Goal: Task Accomplishment & Management: Use online tool/utility

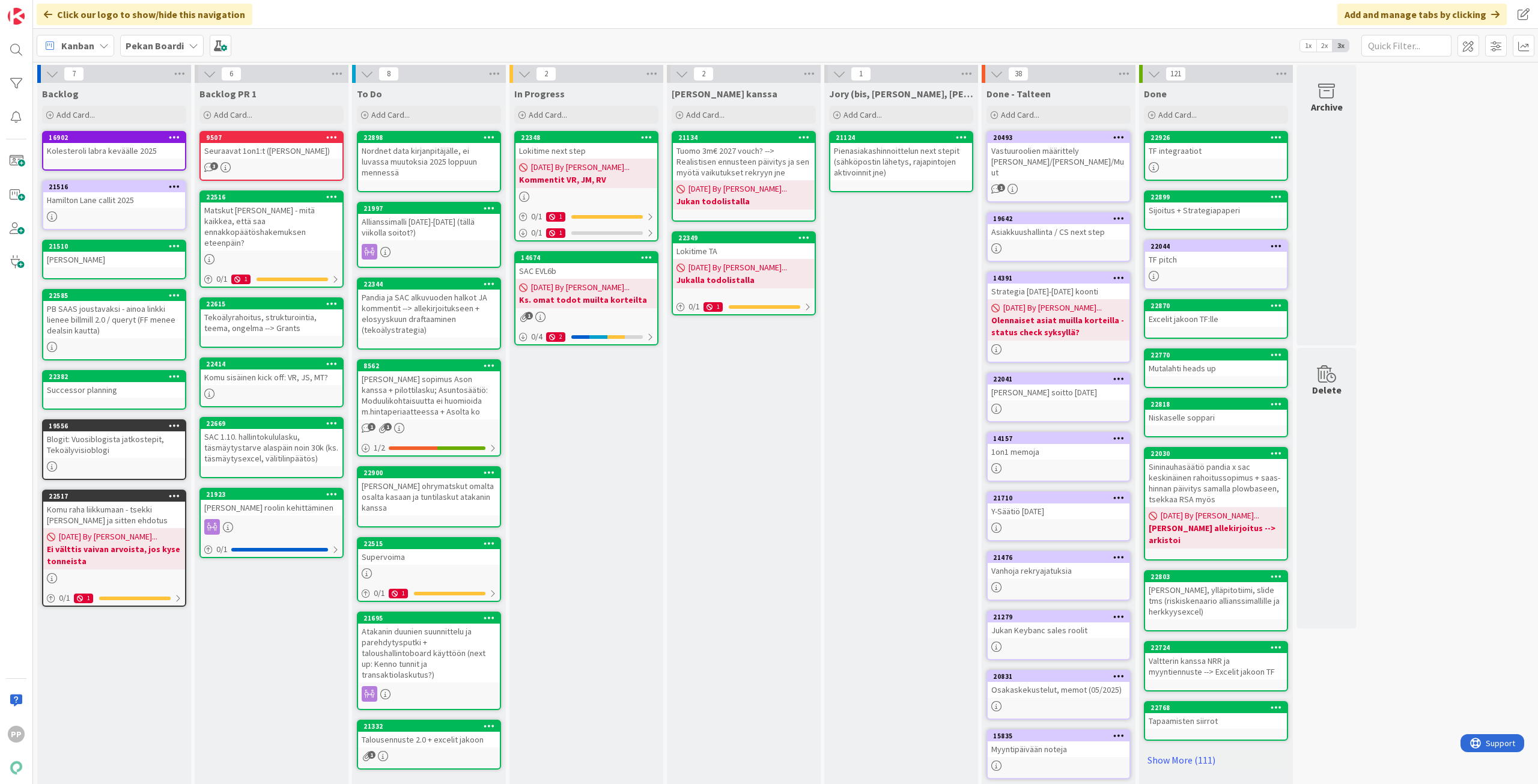
click at [600, 506] on div "In Progress Add Card... 22348 Lokitime next step [DATE] By [PERSON_NAME]... Kom…" at bounding box center [587, 450] width 154 height 734
click at [602, 491] on div "In Progress Add Card... 22348 Lokitime next step [DATE] By [PERSON_NAME]... Kom…" at bounding box center [587, 450] width 154 height 734
click at [766, 502] on div "[PERSON_NAME] kanssa Add Card... 21134 Tuomo 3m€ 2027 vouch? --> Realistisen en…" at bounding box center [744, 450] width 154 height 734
drag, startPoint x: 610, startPoint y: 461, endPoint x: 1191, endPoint y: 528, distance: 584.9
click at [611, 461] on div "In Progress Add Card... 22348 Lokitime next step [DATE] By [PERSON_NAME]... Kom…" at bounding box center [587, 450] width 154 height 734
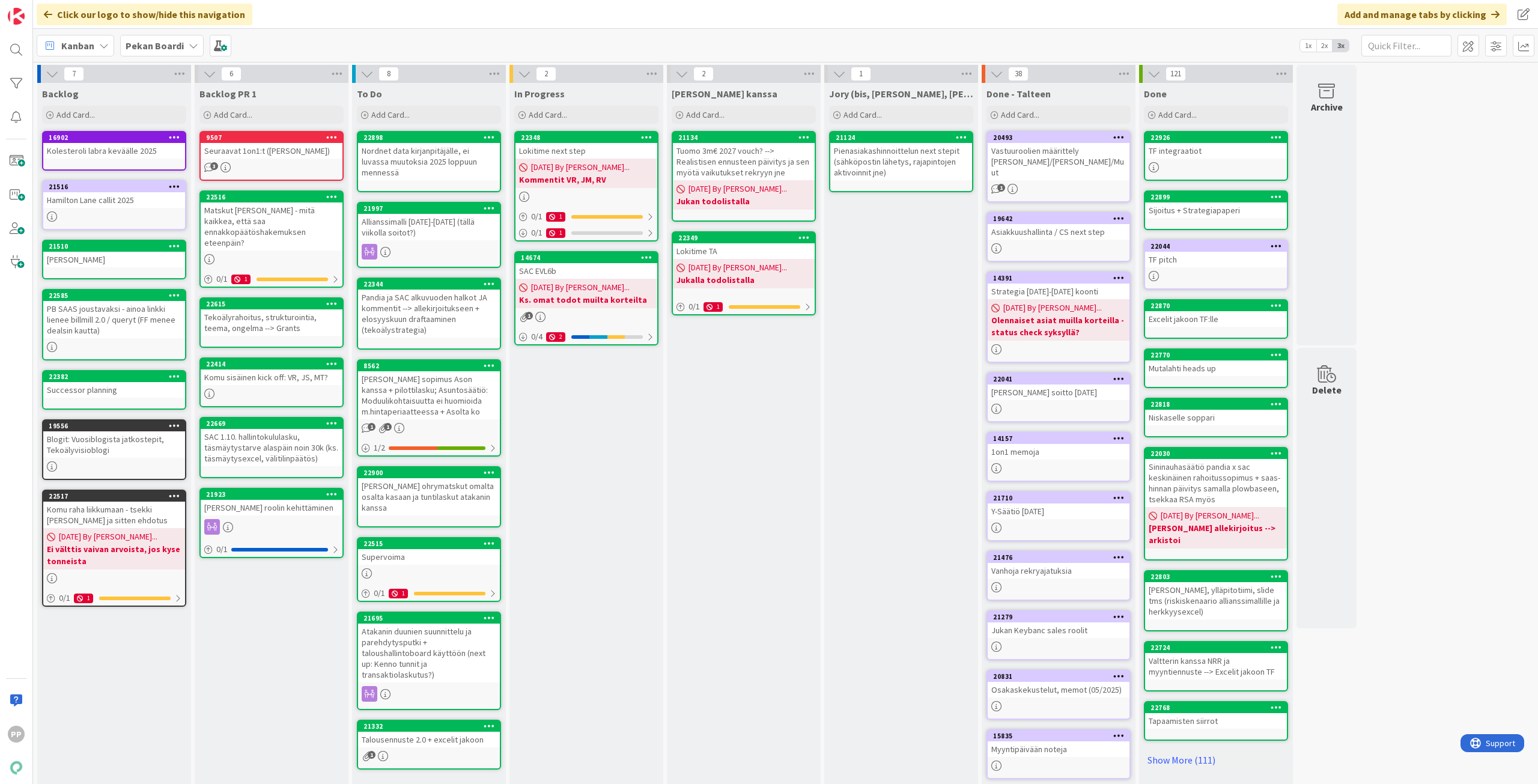
click at [1503, 598] on div "7 Backlog Add Card... 16902 Kolesteroli labra keväälle 2025 [GEOGRAPHIC_DATA] c…" at bounding box center [785, 444] width 1500 height 758
click at [569, 388] on div "In Progress Add Card... 22348 Lokitime next step [DATE] By [PERSON_NAME]... Kom…" at bounding box center [587, 450] width 154 height 734
click at [580, 469] on div "In Progress Add Card... 22348 Lokitime next step [DATE] By [PERSON_NAME]... Kom…" at bounding box center [587, 450] width 154 height 734
click at [587, 514] on div "In Progress Add Card... 22348 Lokitime next step [DATE] By [PERSON_NAME]... Kom…" at bounding box center [587, 450] width 154 height 734
click at [583, 538] on div "In Progress Add Card... 22348 Lokitime next step [DATE] By [PERSON_NAME]... Kom…" at bounding box center [587, 450] width 154 height 734
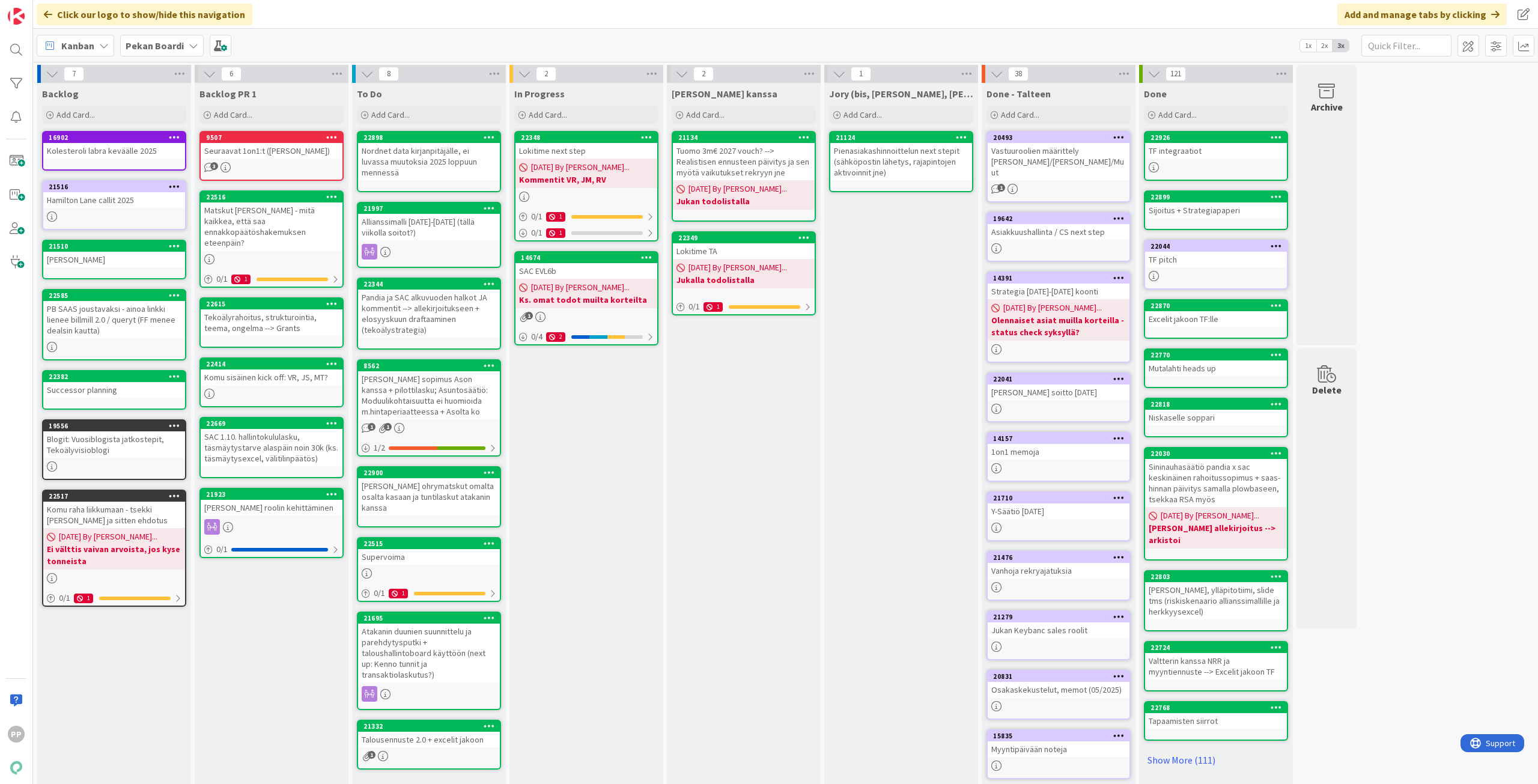
click at [592, 556] on div "In Progress Add Card... 22348 Lokitime next step [DATE] By [PERSON_NAME]... Kom…" at bounding box center [587, 450] width 154 height 734
click at [594, 586] on div "In Progress Add Card... 22348 Lokitime next step [DATE] By [PERSON_NAME]... Kom…" at bounding box center [587, 450] width 154 height 734
click at [599, 622] on div "In Progress Add Card... 22348 Lokitime next step [DATE] By [PERSON_NAME]... Kom…" at bounding box center [587, 450] width 154 height 734
click at [598, 669] on div "In Progress Add Card... 22348 Lokitime next step [DATE] By [PERSON_NAME]... Kom…" at bounding box center [587, 450] width 154 height 734
click at [592, 695] on div "In Progress Add Card... 22348 Lokitime next step [DATE] By [PERSON_NAME]... Kom…" at bounding box center [587, 450] width 154 height 734
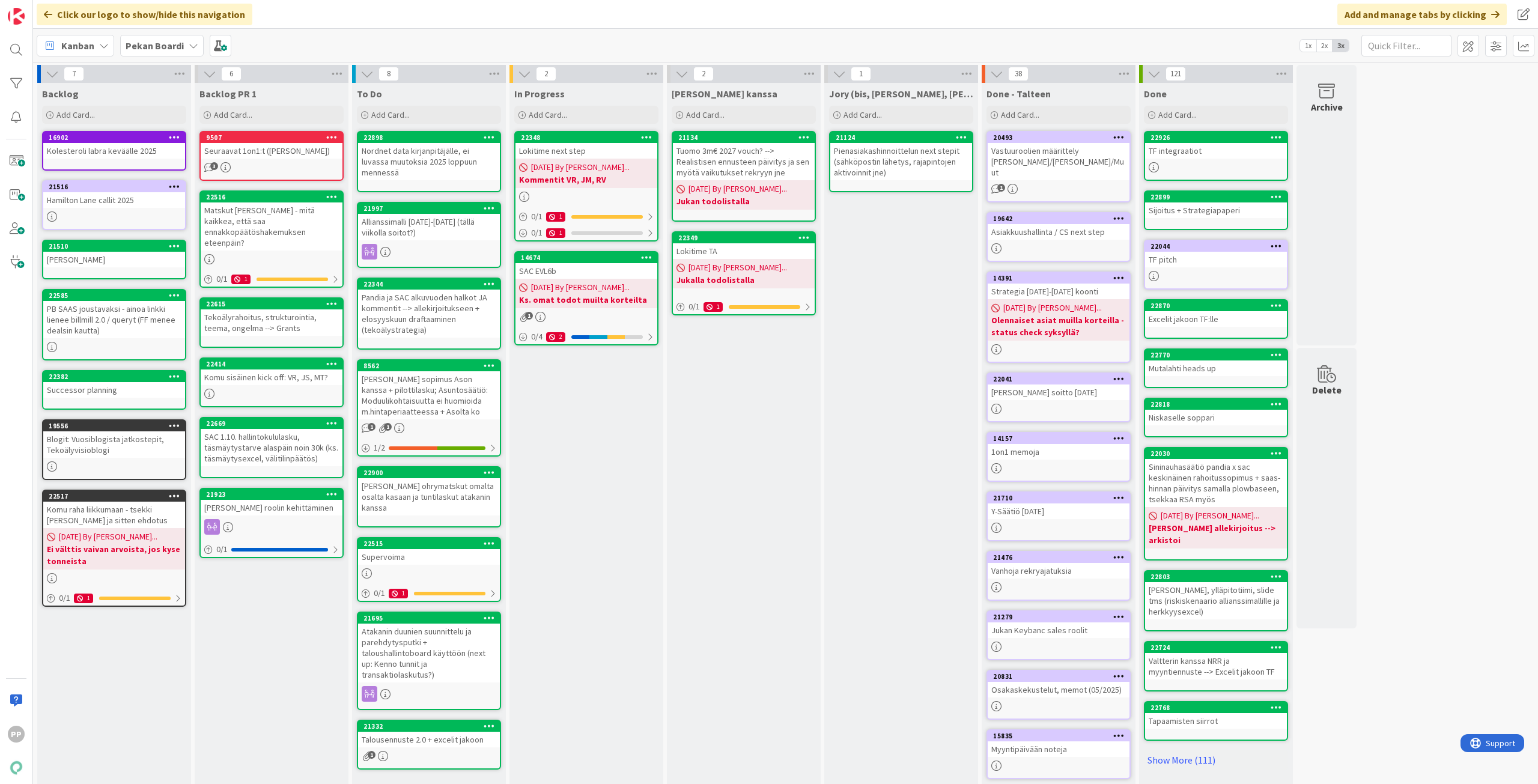
click at [590, 716] on div "In Progress Add Card... 22348 Lokitime next step [DATE] By [PERSON_NAME]... Kom…" at bounding box center [587, 450] width 154 height 734
drag, startPoint x: 590, startPoint y: 711, endPoint x: 600, endPoint y: 374, distance: 337.1
click at [600, 374] on div "In Progress Add Card... 22348 Lokitime next step [DATE] By [PERSON_NAME]... Kom…" at bounding box center [587, 450] width 154 height 734
click at [780, 366] on div "[PERSON_NAME] kanssa Add Card... 21134 Tuomo 3m€ 2027 vouch? --> Realistisen en…" at bounding box center [744, 450] width 154 height 734
click at [754, 396] on div "[PERSON_NAME] kanssa Add Card... 21134 Tuomo 3m€ 2027 vouch? --> Realistisen en…" at bounding box center [744, 450] width 154 height 734
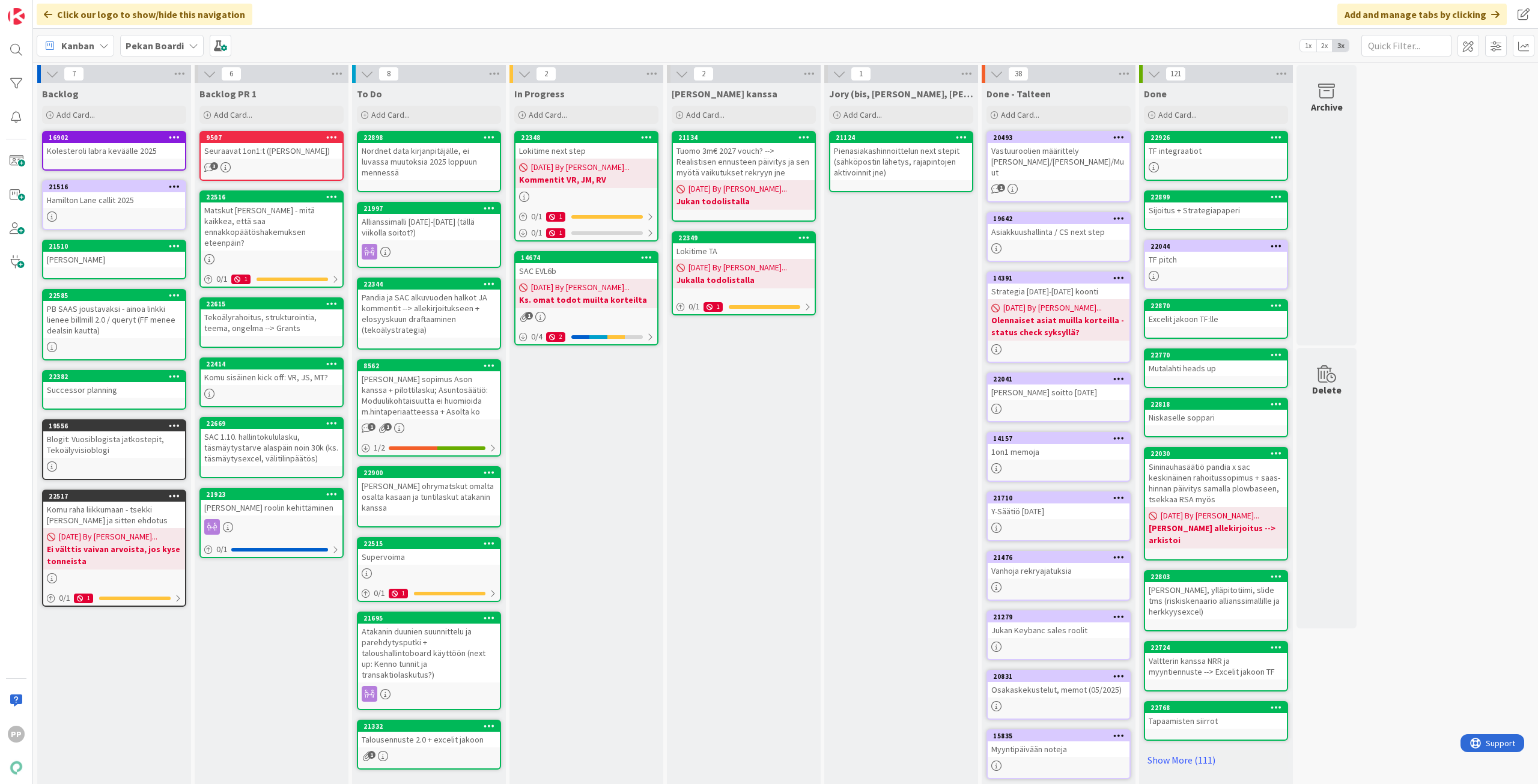
click at [938, 388] on div "Jory (bis, [PERSON_NAME], [PERSON_NAME]) Add Card... 21124 Pienasiakashinnoitte…" at bounding box center [902, 450] width 154 height 734
click at [741, 431] on div "[PERSON_NAME] kanssa Add Card... 21134 Tuomo 3m€ 2027 vouch? --> Realistisen en…" at bounding box center [744, 450] width 154 height 734
click at [891, 415] on div "Jory (bis, [PERSON_NAME], [PERSON_NAME]) Add Card... 21124 Pienasiakashinnoitte…" at bounding box center [902, 450] width 154 height 734
click at [698, 445] on div "[PERSON_NAME] kanssa Add Card... 21134 Tuomo 3m€ 2027 vouch? --> Realistisen en…" at bounding box center [744, 450] width 154 height 734
click at [568, 457] on div "In Progress Add Card... 22348 Lokitime next step [DATE] By [PERSON_NAME]... Kom…" at bounding box center [587, 450] width 154 height 734
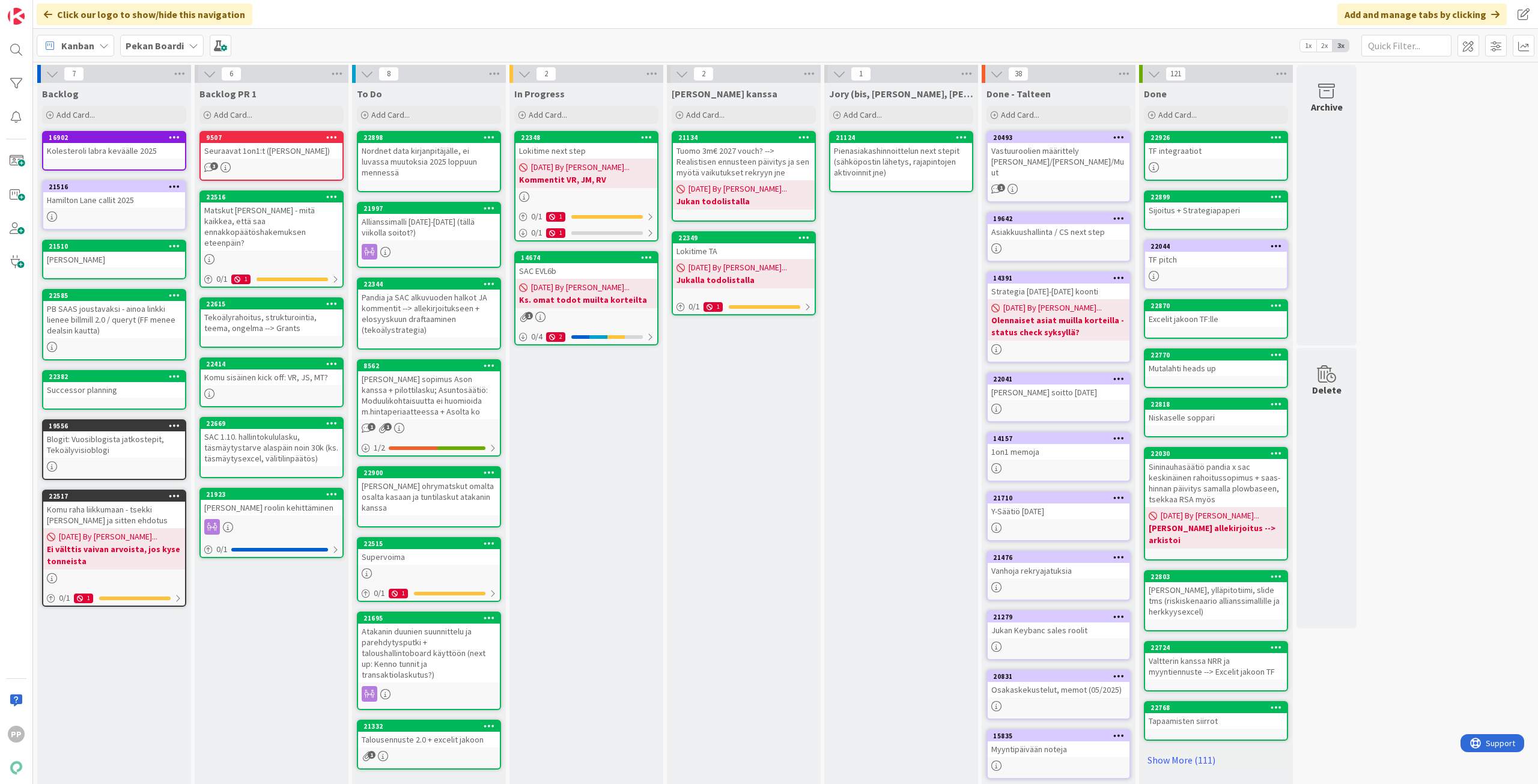
click at [776, 455] on div "[PERSON_NAME] kanssa Add Card... 21134 Tuomo 3m€ 2027 vouch? --> Realistisen en…" at bounding box center [744, 450] width 154 height 734
click at [924, 416] on div "Jory (bis, [PERSON_NAME], [PERSON_NAME]) Add Card... 21124 Pienasiakashinnoitte…" at bounding box center [902, 450] width 154 height 734
click at [770, 465] on div "[PERSON_NAME] kanssa Add Card... 21134 Tuomo 3m€ 2027 vouch? --> Realistisen en…" at bounding box center [744, 450] width 154 height 734
click at [550, 465] on div "In Progress Add Card... 22348 Lokitime next step [DATE] By [PERSON_NAME]... Kom…" at bounding box center [587, 450] width 154 height 734
click at [776, 404] on div "[PERSON_NAME] kanssa Add Card... 21134 Tuomo 3m€ 2027 vouch? --> Realistisen en…" at bounding box center [744, 450] width 154 height 734
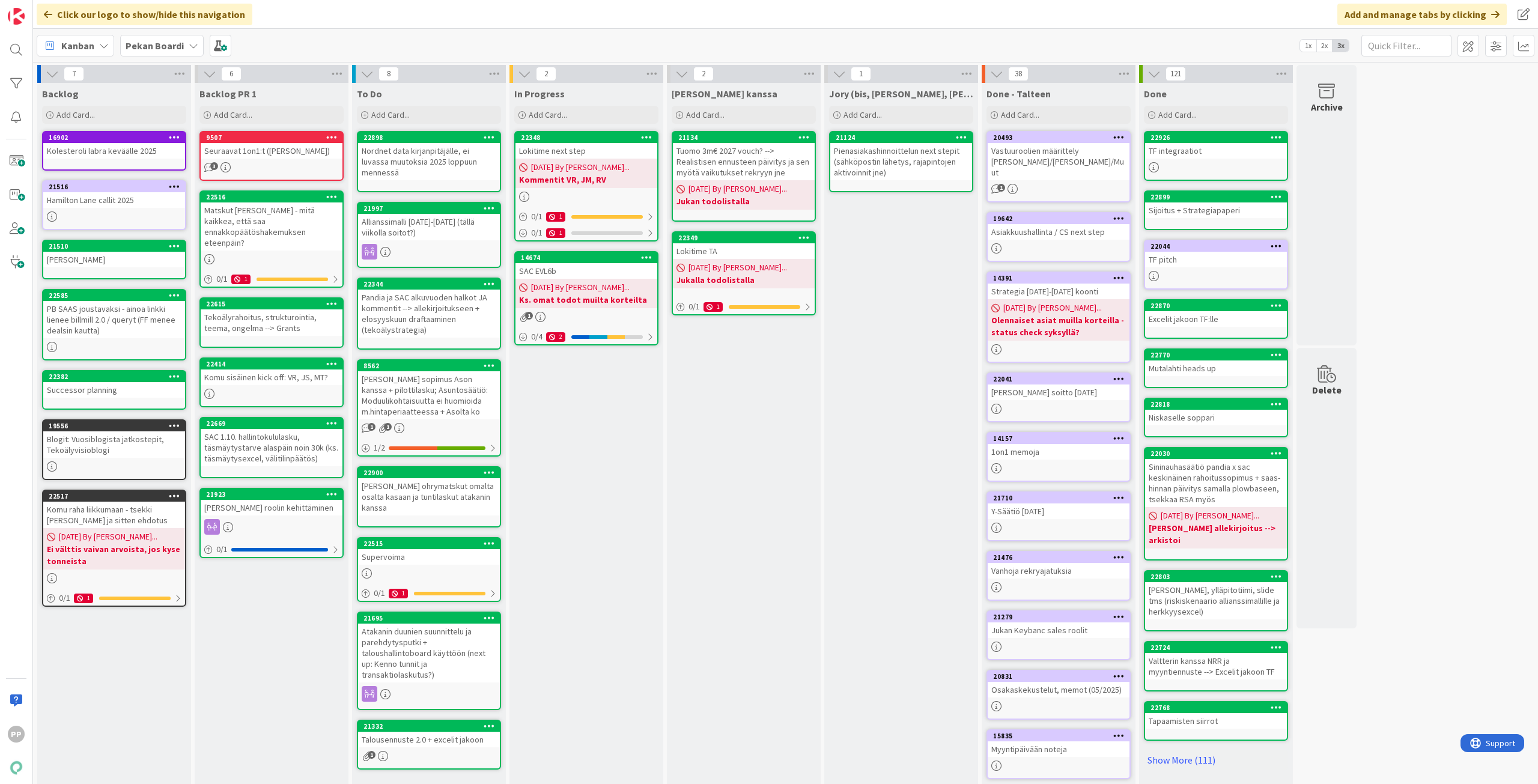
click at [908, 363] on div "Jory (bis, [PERSON_NAME], [PERSON_NAME]) Add Card... 21124 Pienasiakashinnoitte…" at bounding box center [902, 450] width 154 height 734
click at [762, 434] on div "[PERSON_NAME] kanssa Add Card... 21134 Tuomo 3m€ 2027 vouch? --> Realistisen en…" at bounding box center [744, 450] width 154 height 734
click at [583, 461] on div "In Progress Add Card... 22348 Lokitime next step [DATE] By [PERSON_NAME]... Kom…" at bounding box center [587, 450] width 154 height 734
click at [732, 458] on div "[PERSON_NAME] kanssa Add Card... 21134 Tuomo 3m€ 2027 vouch? --> Realistisen en…" at bounding box center [744, 450] width 154 height 734
click at [897, 377] on div "Jory (bis, [PERSON_NAME], [PERSON_NAME]) Add Card... 21124 Pienasiakashinnoitte…" at bounding box center [902, 450] width 154 height 734
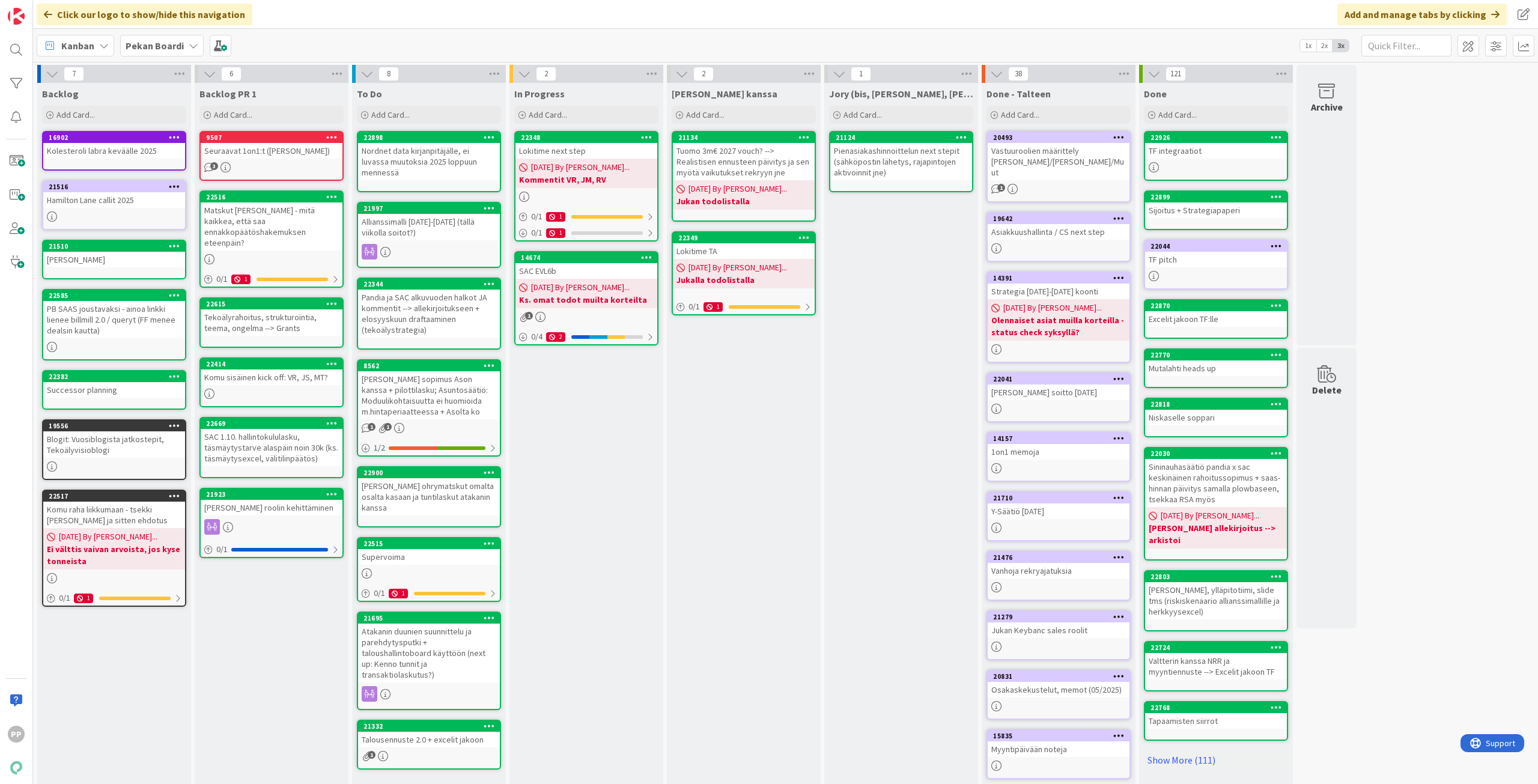
click at [773, 422] on div "[PERSON_NAME] kanssa Add Card... 21134 Tuomo 3m€ 2027 vouch? --> Realistisen en…" at bounding box center [744, 450] width 154 height 734
click at [639, 433] on div "In Progress Add Card... 22348 Lokitime next step [DATE] By [PERSON_NAME]... Kom…" at bounding box center [587, 450] width 154 height 734
click at [716, 435] on div "[PERSON_NAME] kanssa Add Card... 21134 Tuomo 3m€ 2027 vouch? --> Realistisen en…" at bounding box center [744, 450] width 154 height 734
click at [897, 394] on div "Jory (bis, [PERSON_NAME], [PERSON_NAME]) Add Card... 21124 Pienasiakashinnoitte…" at bounding box center [902, 450] width 154 height 734
click at [779, 437] on div "[PERSON_NAME] kanssa Add Card... 21134 Tuomo 3m€ 2027 vouch? --> Realistisen en…" at bounding box center [744, 450] width 154 height 734
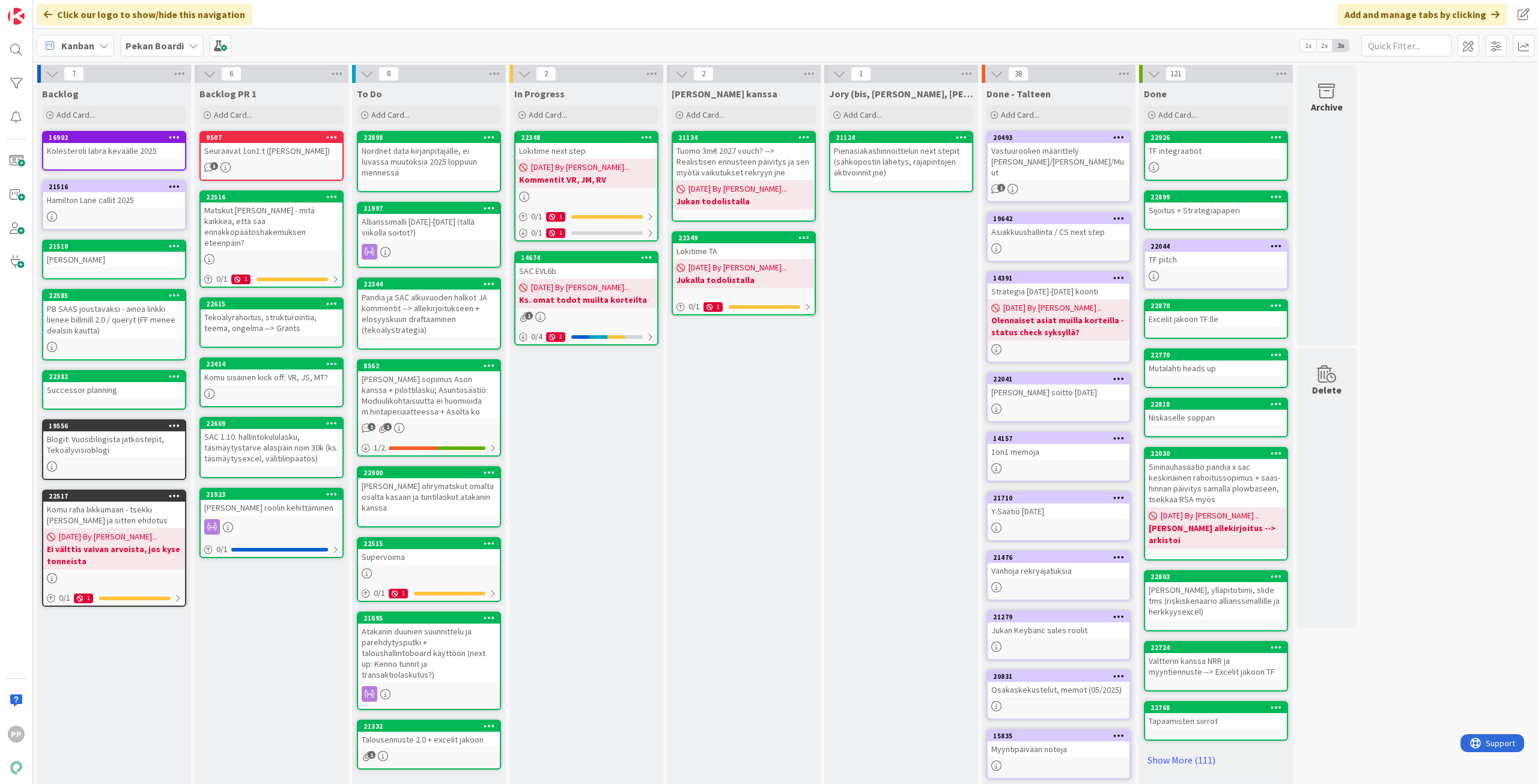
click at [654, 437] on div "In Progress Add Card... 22348 Lokitime next step [DATE] By [PERSON_NAME]... Kom…" at bounding box center [587, 450] width 154 height 734
click at [706, 437] on div "[PERSON_NAME] kanssa Add Card... 21134 Tuomo 3m€ 2027 vouch? --> Realistisen en…" at bounding box center [744, 450] width 154 height 734
drag, startPoint x: 908, startPoint y: 394, endPoint x: 728, endPoint y: 453, distance: 189.4
click at [908, 394] on div "Jory (bis, [PERSON_NAME], [PERSON_NAME]) Add Card... 21124 Pienasiakashinnoitte…" at bounding box center [902, 450] width 154 height 734
drag, startPoint x: 713, startPoint y: 457, endPoint x: 655, endPoint y: 457, distance: 58.0
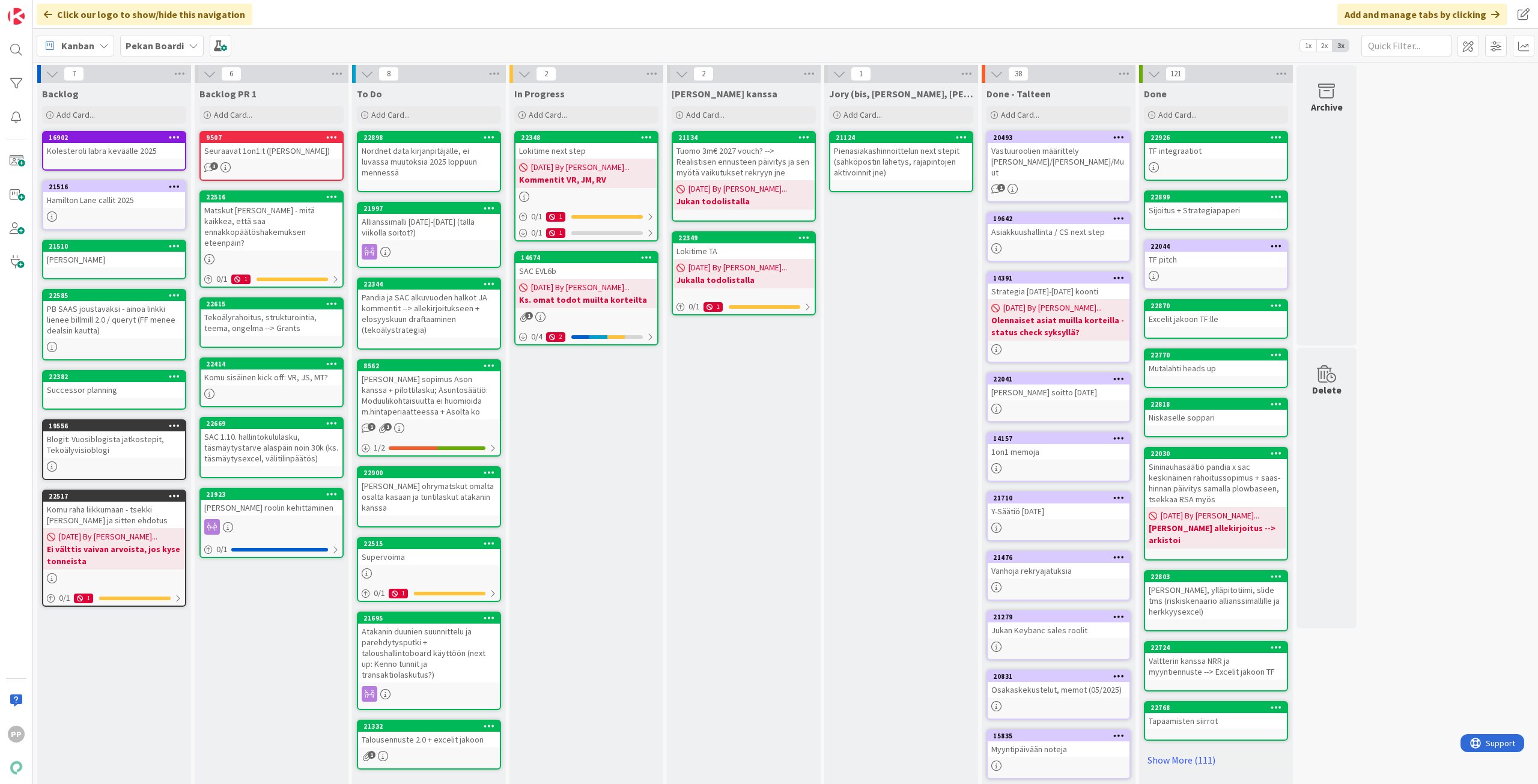
click at [713, 457] on div "[PERSON_NAME] kanssa Add Card... 21134 Tuomo 3m€ 2027 vouch? --> Realistisen en…" at bounding box center [744, 450] width 154 height 734
click at [605, 457] on div "In Progress Add Card... 22348 Lokitime next step [DATE] By [PERSON_NAME]... Kom…" at bounding box center [587, 450] width 154 height 734
click at [746, 446] on div "[PERSON_NAME] kanssa Add Card... 21134 Tuomo 3m€ 2027 vouch? --> Realistisen en…" at bounding box center [744, 450] width 154 height 734
click at [874, 378] on div "Jory (bis, [PERSON_NAME], [PERSON_NAME]) Add Card... 21124 Pienasiakashinnoitte…" at bounding box center [902, 450] width 154 height 734
click at [774, 425] on div "[PERSON_NAME] kanssa Add Card... 21134 Tuomo 3m€ 2027 vouch? --> Realistisen en…" at bounding box center [744, 450] width 154 height 734
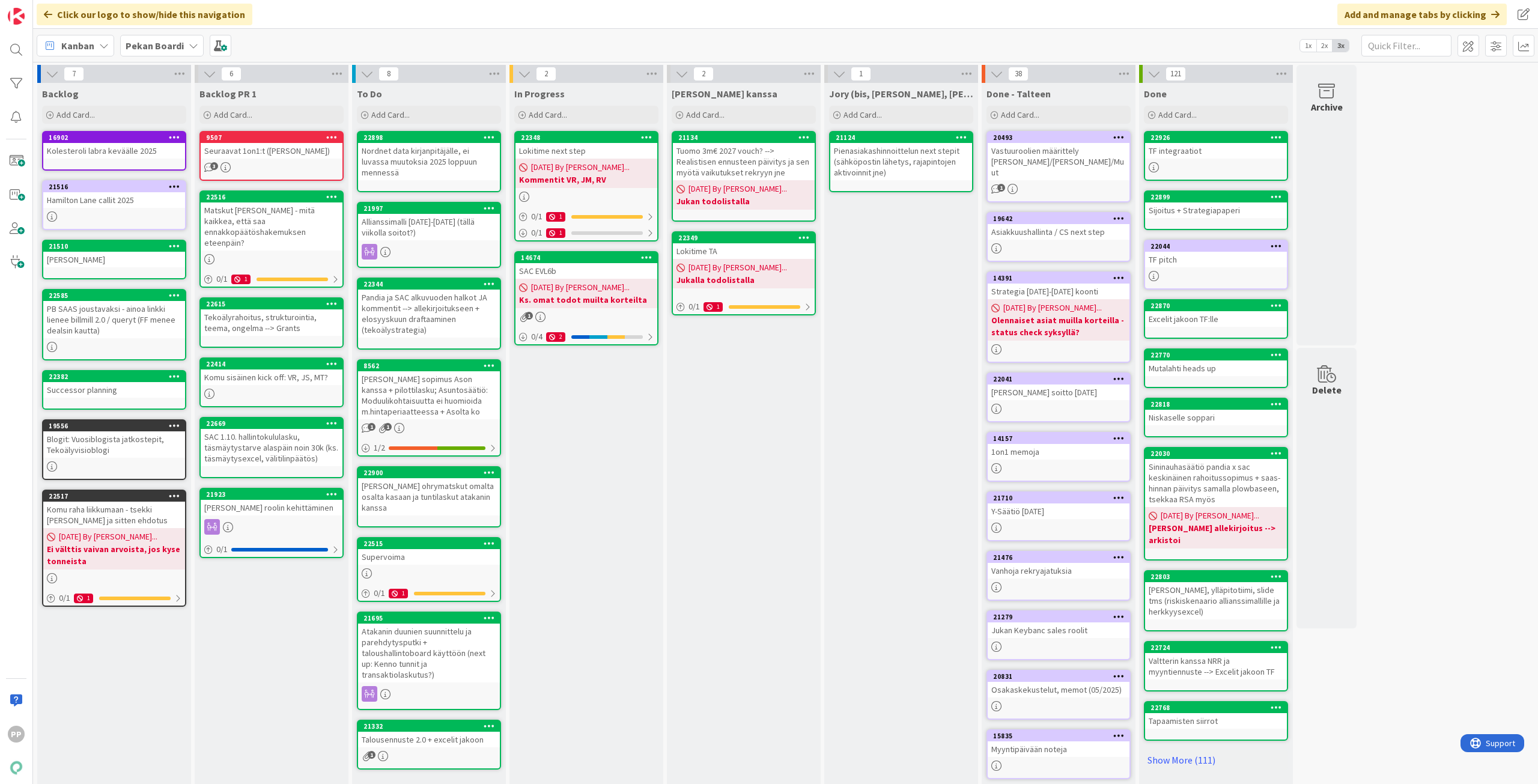
click at [580, 435] on div "In Progress Add Card... 22348 Lokitime next step [DATE] By [PERSON_NAME]... Kom…" at bounding box center [587, 450] width 154 height 734
click at [730, 413] on div "[PERSON_NAME] kanssa Add Card... 21134 Tuomo 3m€ 2027 vouch? --> Realistisen en…" at bounding box center [744, 450] width 154 height 734
click at [900, 309] on div "Jory (bis, [PERSON_NAME], [PERSON_NAME]) Add Card... 21124 Pienasiakashinnoitte…" at bounding box center [902, 450] width 154 height 734
click at [790, 401] on div "[PERSON_NAME] kanssa Add Card... 21134 Tuomo 3m€ 2027 vouch? --> Realistisen en…" at bounding box center [744, 450] width 154 height 734
drag, startPoint x: 594, startPoint y: 442, endPoint x: 600, endPoint y: 439, distance: 6.7
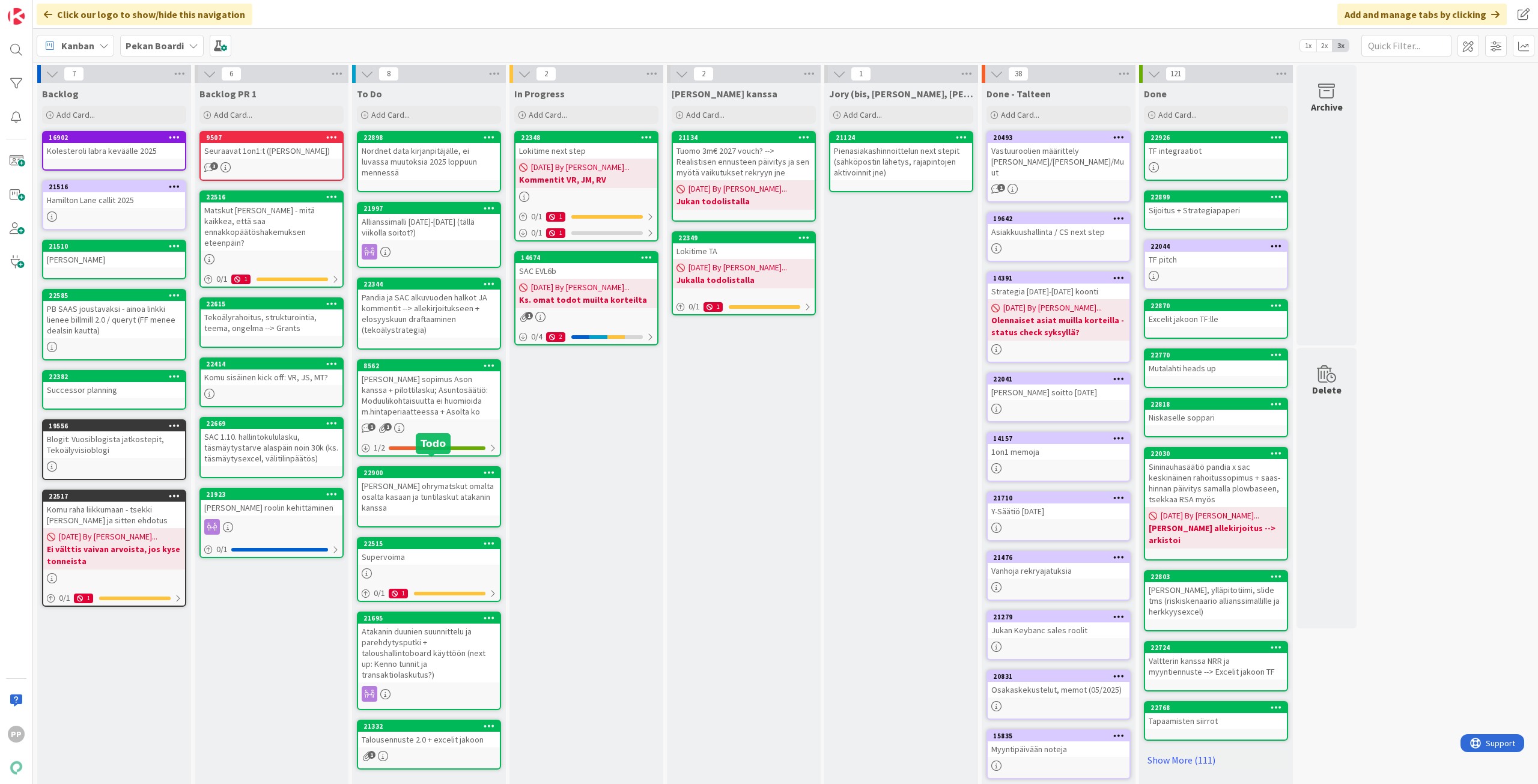
click at [594, 442] on div "In Progress Add Card... 22348 Lokitime next step [DATE] By [PERSON_NAME]... Kom…" at bounding box center [587, 450] width 154 height 734
click at [734, 427] on div "[PERSON_NAME] kanssa Add Card... 21134 Tuomo 3m€ 2027 vouch? --> Realistisen en…" at bounding box center [744, 450] width 154 height 734
click at [917, 355] on div "Jory (bis, [PERSON_NAME], [PERSON_NAME]) Add Card... 21124 Pienasiakashinnoitte…" at bounding box center [902, 450] width 154 height 734
click at [760, 450] on div "[PERSON_NAME] kanssa Add Card... 21134 Tuomo 3m€ 2027 vouch? --> Realistisen en…" at bounding box center [744, 450] width 154 height 734
click at [581, 469] on div "In Progress Add Card... 22348 Lokitime next step [DATE] By [PERSON_NAME]... Kom…" at bounding box center [587, 450] width 154 height 734
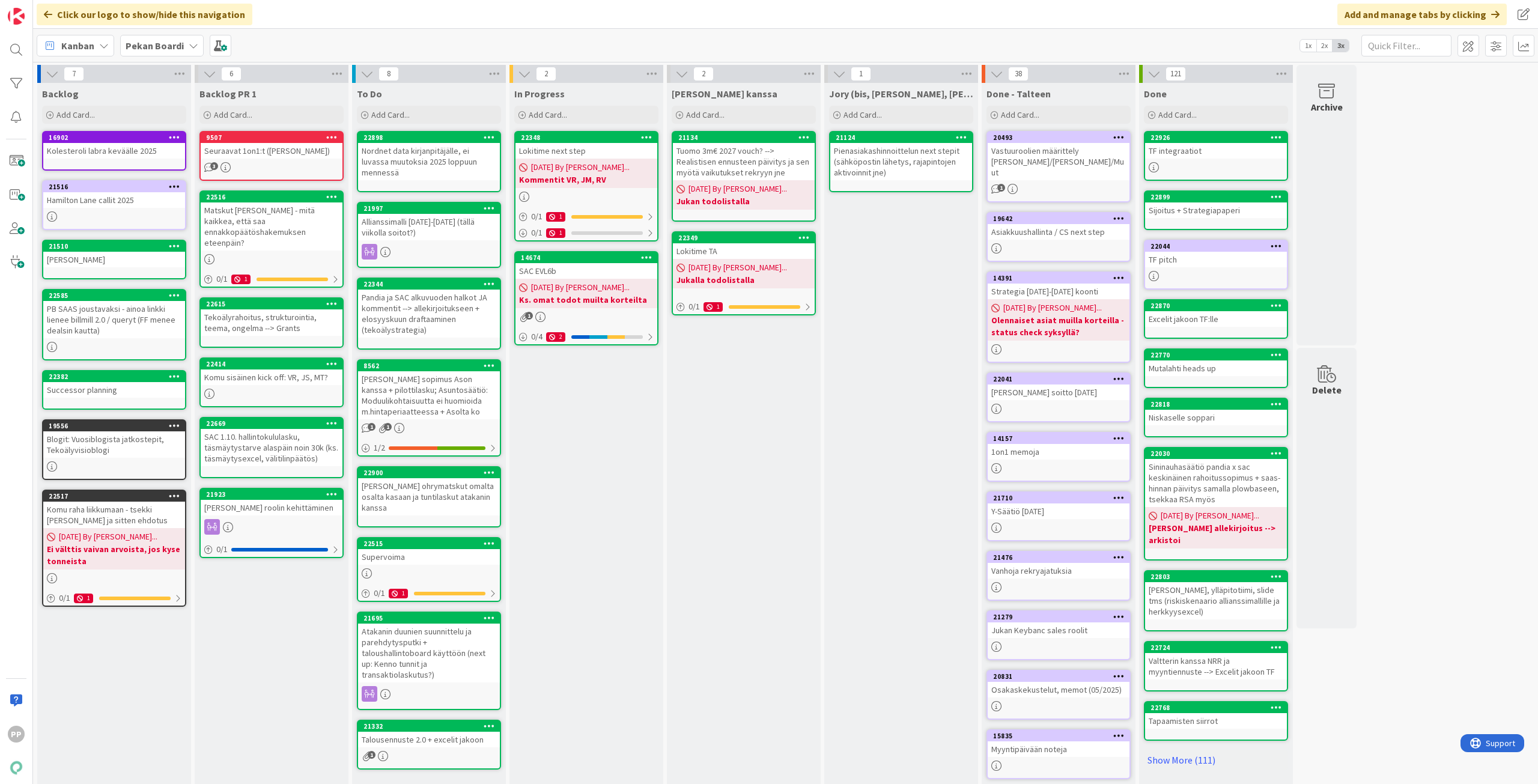
click at [725, 449] on div "[PERSON_NAME] kanssa Add Card... 21134 Tuomo 3m€ 2027 vouch? --> Realistisen en…" at bounding box center [744, 450] width 154 height 734
click at [873, 368] on div "Jory (bis, [PERSON_NAME], [PERSON_NAME]) Add Card... 21124 Pienasiakashinnoitte…" at bounding box center [902, 450] width 154 height 734
click at [714, 441] on div "[PERSON_NAME] kanssa Add Card... 21134 Tuomo 3m€ 2027 vouch? --> Realistisen en…" at bounding box center [744, 450] width 154 height 734
click at [601, 439] on div "In Progress Add Card... 22348 Lokitime next step [DATE] By [PERSON_NAME]... Kom…" at bounding box center [587, 450] width 154 height 734
click at [746, 431] on div "[PERSON_NAME] kanssa Add Card... 21134 Tuomo 3m€ 2027 vouch? --> Realistisen en…" at bounding box center [744, 450] width 154 height 734
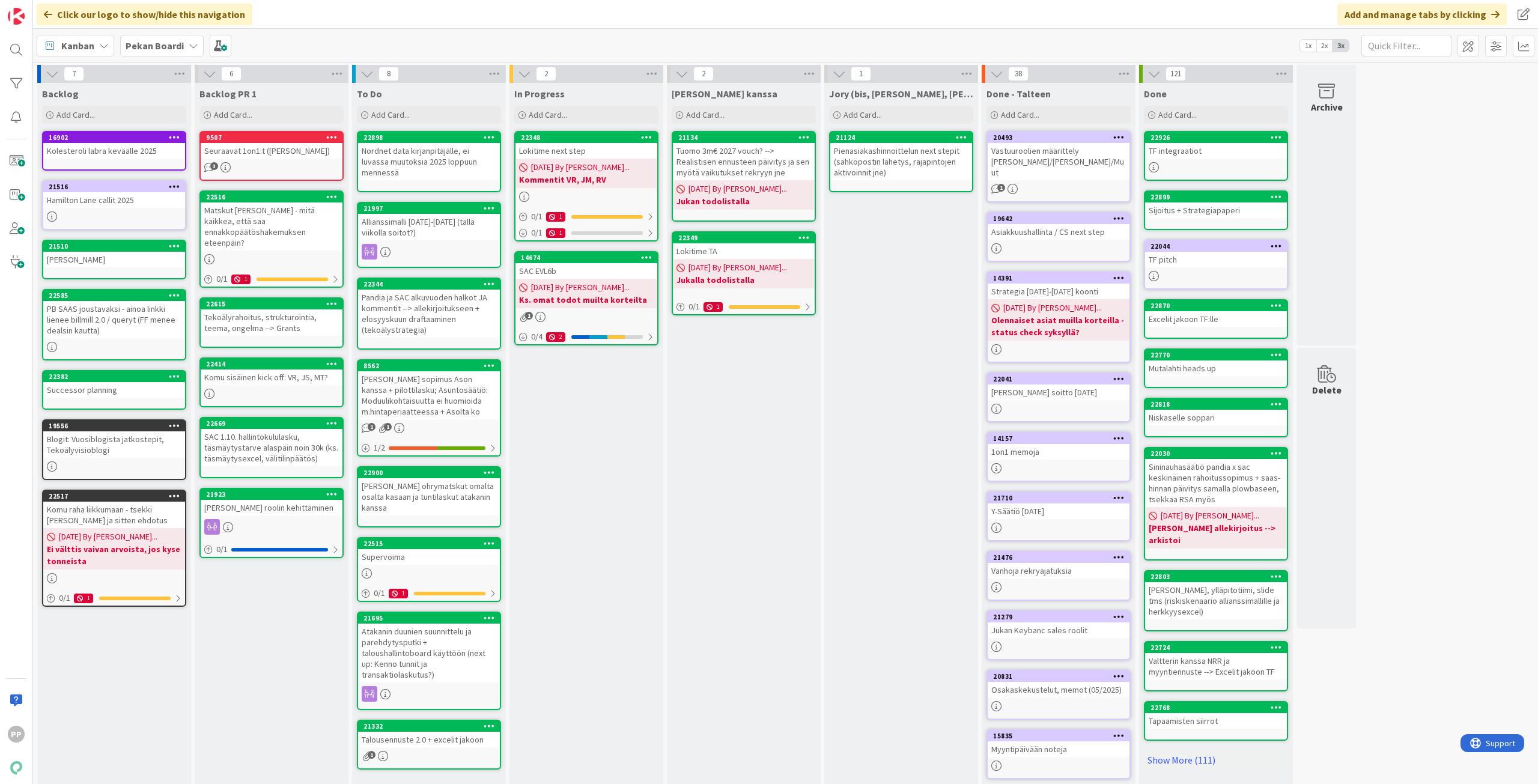
click at [916, 388] on div "Jory (bis, [PERSON_NAME], [PERSON_NAME]) Add Card... 21124 Pienasiakashinnoitte…" at bounding box center [902, 450] width 154 height 734
click at [727, 447] on div "[PERSON_NAME] kanssa Add Card... 21134 Tuomo 3m€ 2027 vouch? --> Realistisen en…" at bounding box center [744, 450] width 154 height 734
click at [648, 447] on div "In Progress Add Card... 22348 Lokitime next step [DATE] By [PERSON_NAME]... Kom…" at bounding box center [587, 450] width 154 height 734
drag, startPoint x: 736, startPoint y: 434, endPoint x: 851, endPoint y: 394, distance: 121.8
click at [737, 434] on div "[PERSON_NAME] kanssa Add Card... 21134 Tuomo 3m€ 2027 vouch? --> Realistisen en…" at bounding box center [744, 450] width 154 height 734
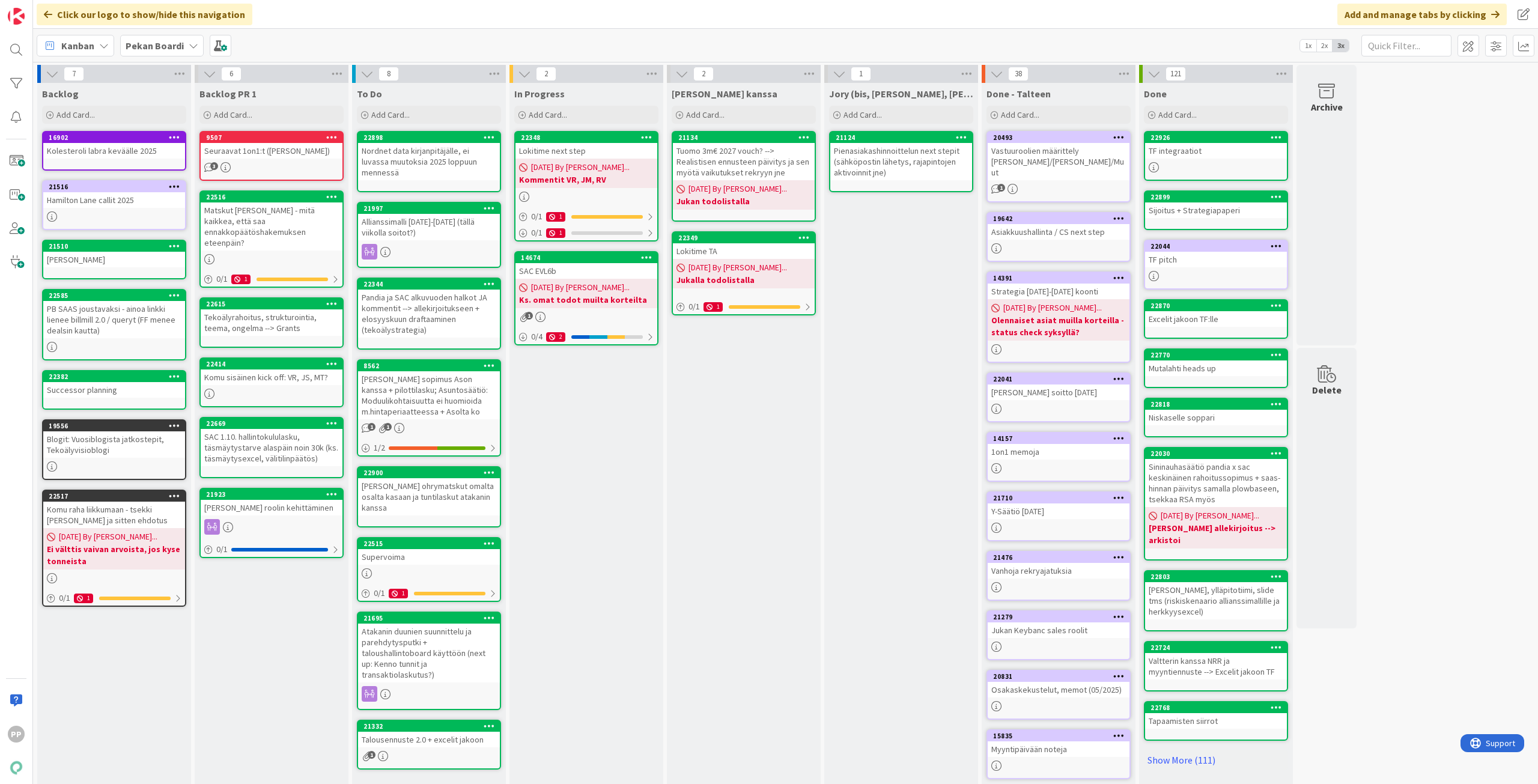
click at [855, 392] on div "Jory (bis, [PERSON_NAME], [PERSON_NAME]) Add Card... 21124 Pienasiakashinnoitte…" at bounding box center [902, 450] width 154 height 734
click at [777, 438] on div "[PERSON_NAME] kanssa Add Card... 21134 Tuomo 3m€ 2027 vouch? --> Realistisen en…" at bounding box center [744, 450] width 154 height 734
click at [622, 439] on div "In Progress Add Card... 22348 Lokitime next step [DATE] By [PERSON_NAME]... Kom…" at bounding box center [587, 450] width 154 height 734
click at [707, 434] on div "[PERSON_NAME] kanssa Add Card... 21134 Tuomo 3m€ 2027 vouch? --> Realistisen en…" at bounding box center [744, 450] width 154 height 734
click at [851, 394] on div "Jory (bis, [PERSON_NAME], [PERSON_NAME]) Add Card... 21124 Pienasiakashinnoitte…" at bounding box center [902, 450] width 154 height 734
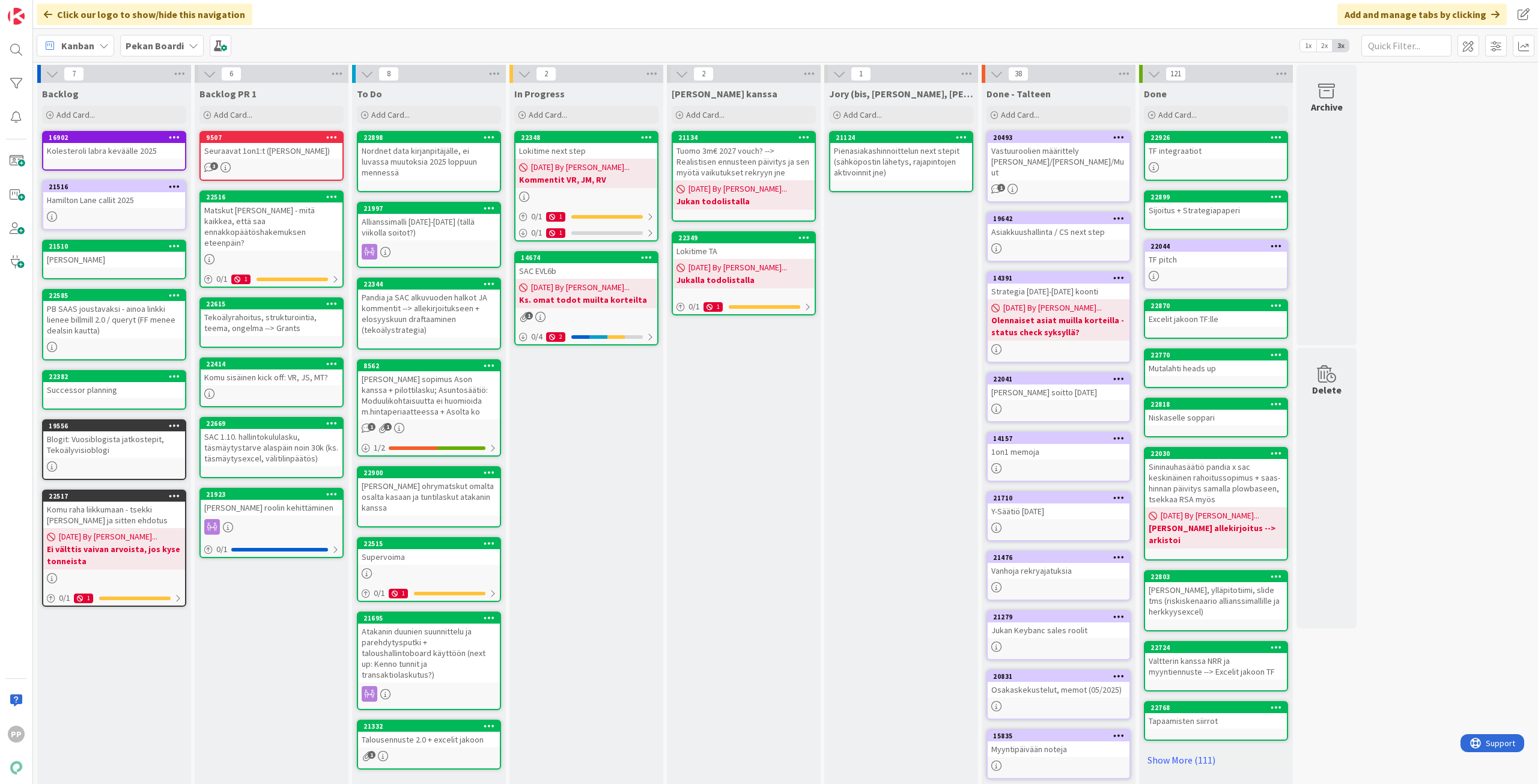
click at [776, 440] on div "[PERSON_NAME] kanssa Add Card... 21134 Tuomo 3m€ 2027 vouch? --> Realistisen en…" at bounding box center [744, 450] width 154 height 734
click at [614, 441] on div "In Progress Add Card... 22348 Lokitime next step [DATE] By [PERSON_NAME]... Kom…" at bounding box center [587, 450] width 154 height 734
click at [777, 430] on div "[PERSON_NAME] kanssa Add Card... 21134 Tuomo 3m€ 2027 vouch? --> Realistisen en…" at bounding box center [744, 450] width 154 height 734
click at [884, 388] on div "Jory (bis, [PERSON_NAME], [PERSON_NAME]) Add Card... 21124 Pienasiakashinnoitte…" at bounding box center [902, 450] width 154 height 734
click at [886, 384] on div "Jory (bis, [PERSON_NAME], [PERSON_NAME]) Add Card... 21124 Pienasiakashinnoitte…" at bounding box center [902, 450] width 154 height 734
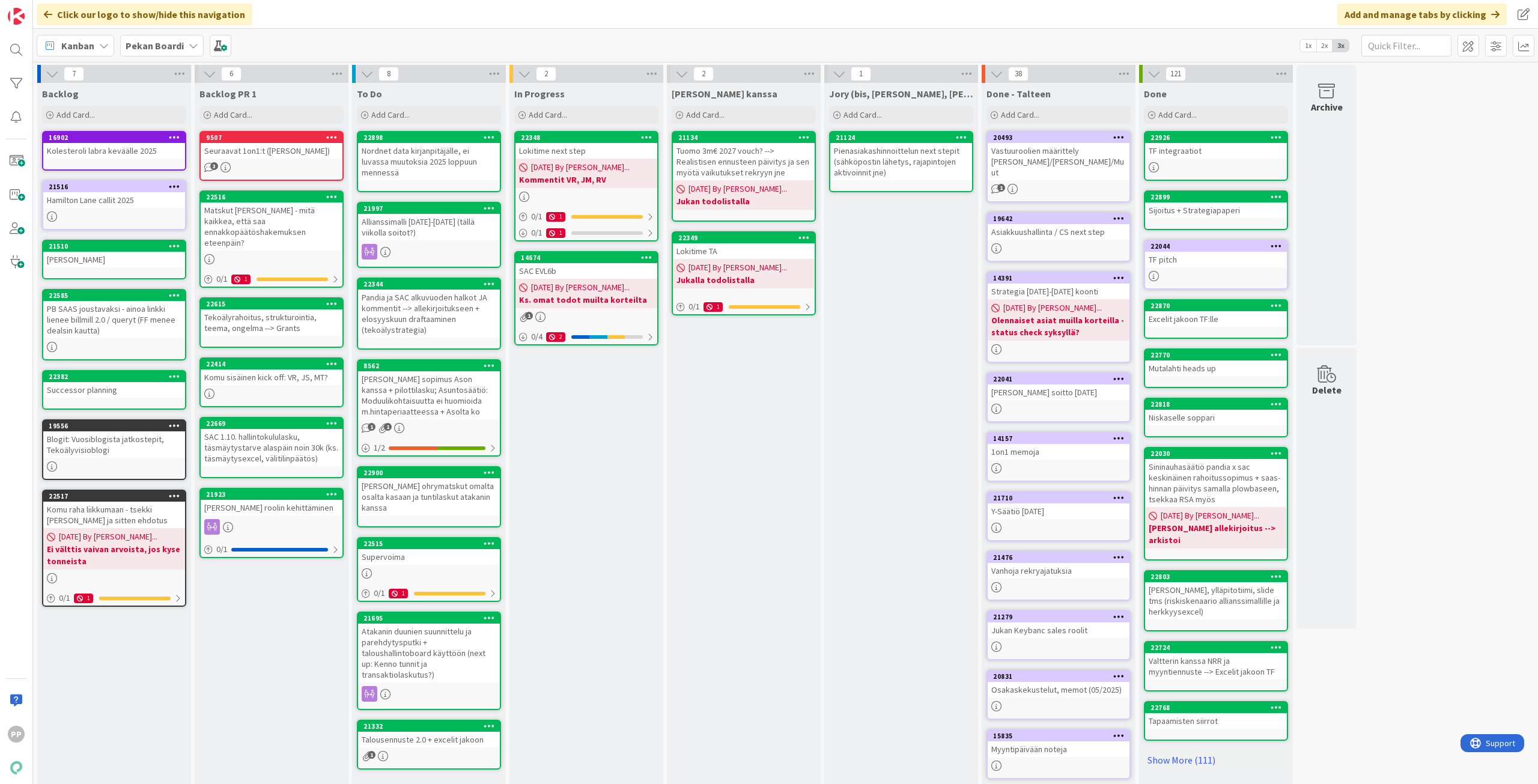
click at [1490, 366] on div "7 Backlog Add Card... 16902 Kolesteroli labra keväälle 2025 [GEOGRAPHIC_DATA] c…" at bounding box center [785, 444] width 1500 height 758
click at [1486, 368] on div "7 Backlog Add Card... 16902 Kolesteroli labra keväälle 2025 [GEOGRAPHIC_DATA] c…" at bounding box center [785, 444] width 1500 height 758
click at [949, 351] on div "Jory (bis, [PERSON_NAME], [PERSON_NAME]) Add Card... 21124 Pienasiakashinnoitte…" at bounding box center [902, 450] width 154 height 734
click at [938, 346] on div "Jory (bis, [PERSON_NAME], [PERSON_NAME]) Add Card... 21124 Pienasiakashinnoitte…" at bounding box center [902, 450] width 154 height 734
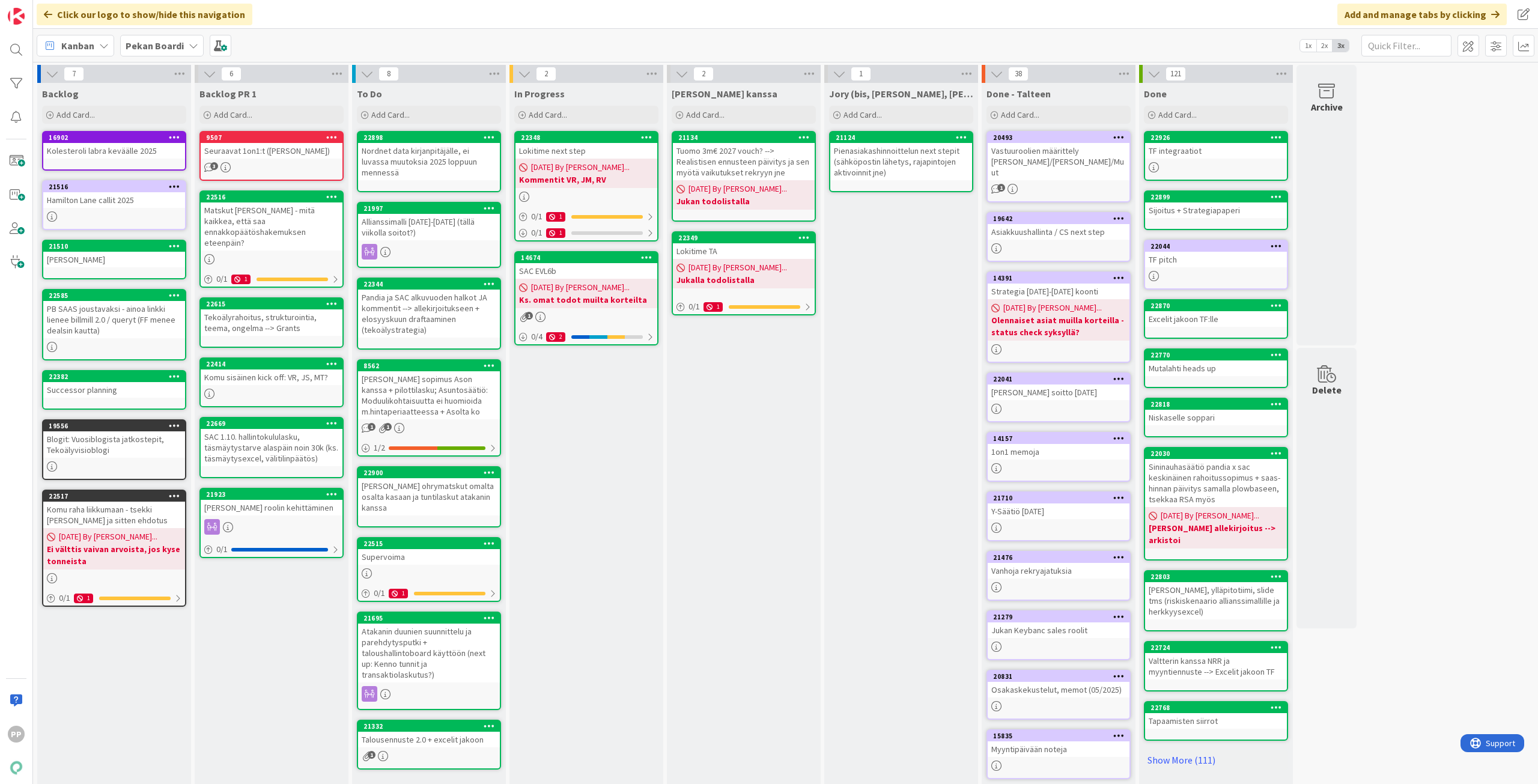
click at [901, 374] on div "Jory (bis, [PERSON_NAME], [PERSON_NAME]) Add Card... 21124 Pienasiakashinnoitte…" at bounding box center [902, 450] width 154 height 734
click at [906, 361] on div "Jory (bis, [PERSON_NAME], [PERSON_NAME]) Add Card... 21124 Pienasiakashinnoitte…" at bounding box center [902, 450] width 154 height 734
click at [573, 450] on div "In Progress Add Card... 22348 Lokitime next step [DATE] By [PERSON_NAME]... Kom…" at bounding box center [587, 450] width 154 height 734
click at [572, 468] on div "In Progress Add Card... 22348 Lokitime next step [DATE] By [PERSON_NAME]... Kom…" at bounding box center [587, 450] width 154 height 734
click at [475, 162] on div "Nordnet data kirjanpitäjälle, ei luvassa muutoksia 2025 loppuun mennessä" at bounding box center [429, 162] width 142 height 38
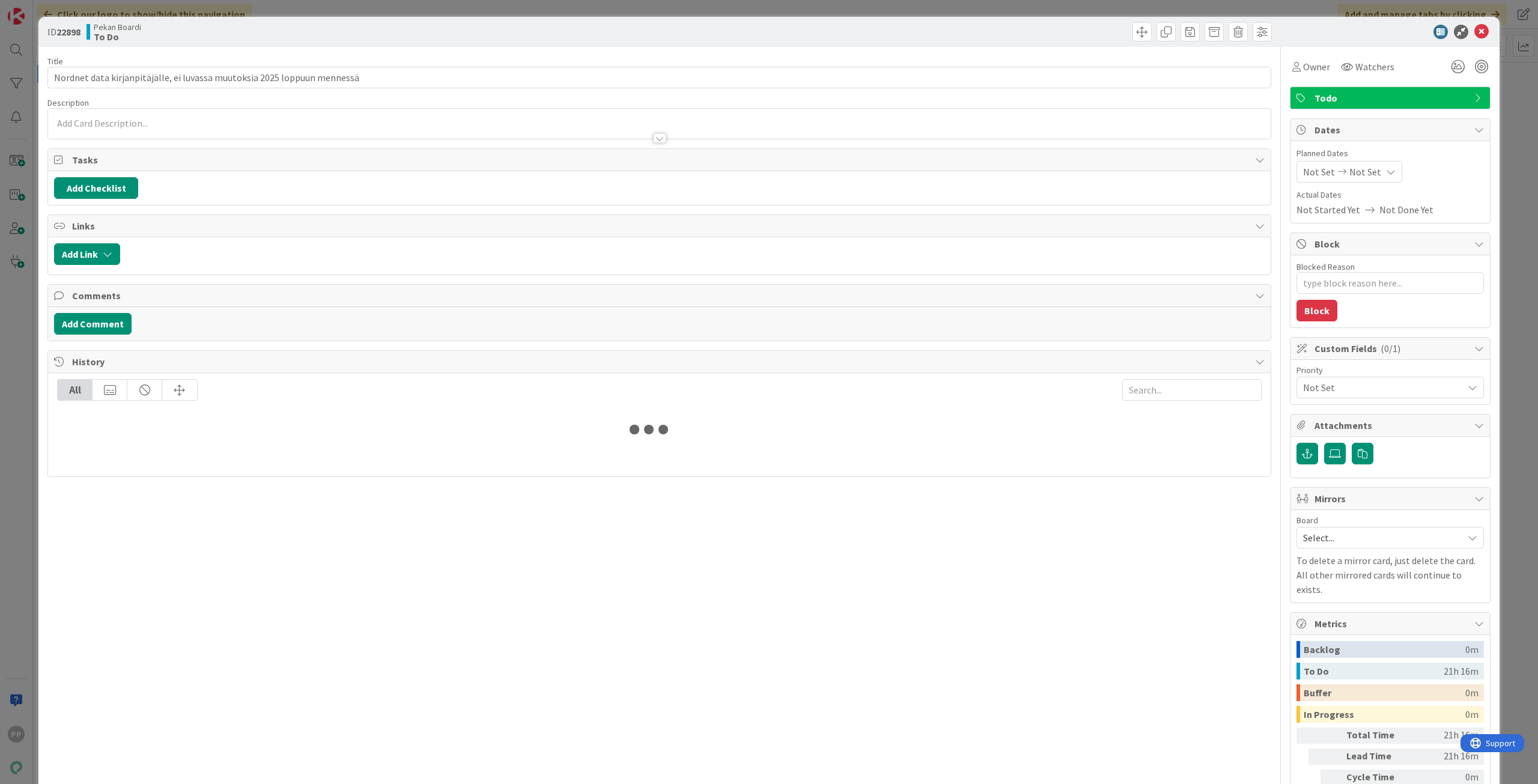
type textarea "x"
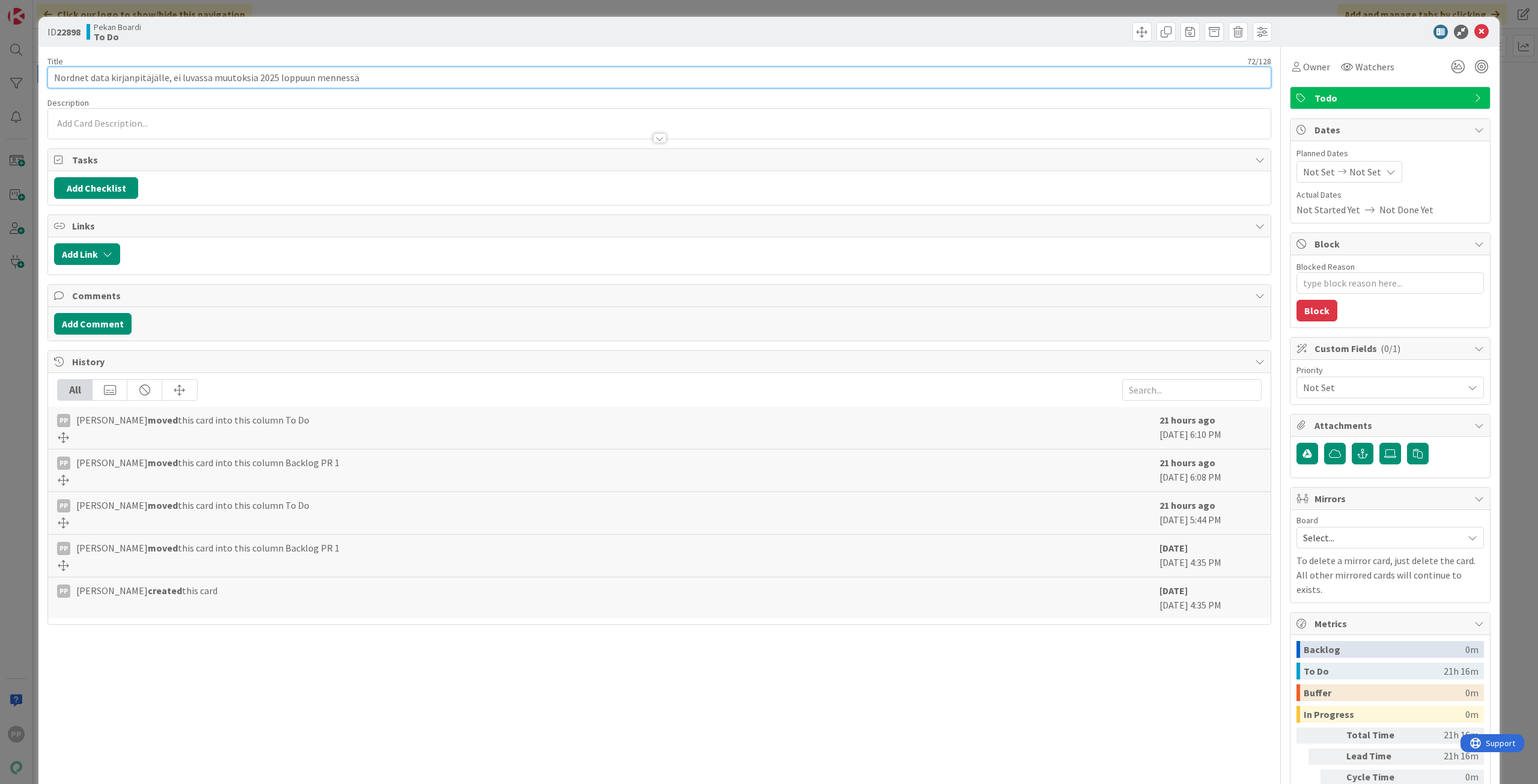
click at [374, 75] on input "Nordnet data kirjanpitäjälle, ei luvassa muutoksia 2025 loppuun mennessä" at bounding box center [659, 77] width 1224 height 21
type input "Nordnet data kirjanpitäjälle, ei luvassa muutoksia 2025 loppuun mennessä + SAC …"
type textarea "x"
click at [394, 60] on div "Title 90 / 128" at bounding box center [659, 61] width 1224 height 11
click at [421, 5] on div "ID 22898 Pekan Boardi To Do Title 90 / 128 Nordnet data kirjanpitäjälle, ei luv…" at bounding box center [769, 392] width 1538 height 784
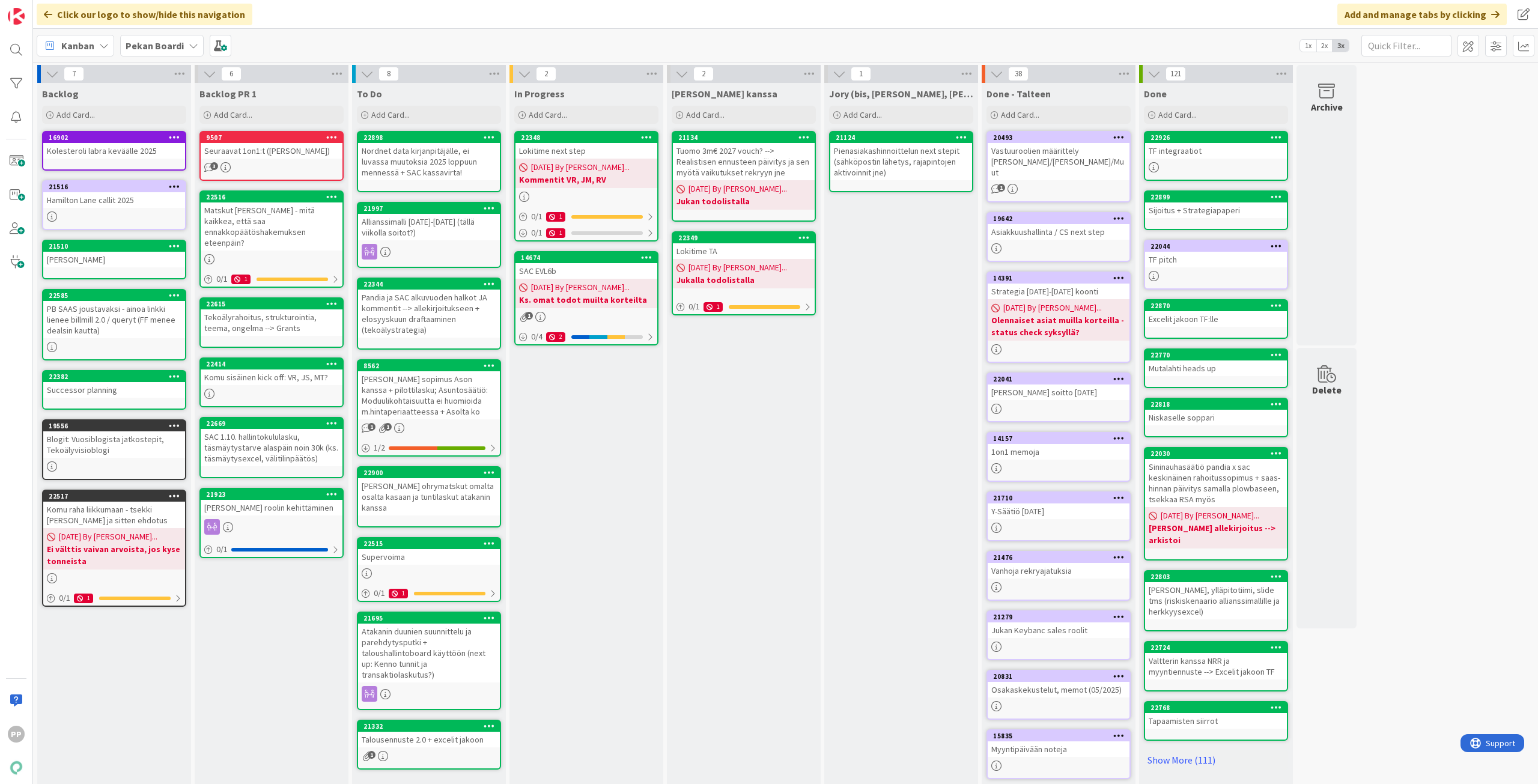
click at [583, 523] on div "In Progress Add Card... 22348 Lokitime next step [DATE] By [PERSON_NAME]... Kom…" at bounding box center [587, 450] width 154 height 734
click at [635, 473] on div "In Progress Add Card... 22348 Lokitime next step [DATE] By [PERSON_NAME]... Kom…" at bounding box center [587, 450] width 154 height 734
click at [732, 449] on div "[PERSON_NAME] kanssa Add Card... 21134 Tuomo 3m€ 2027 vouch? --> Realistisen en…" at bounding box center [744, 450] width 154 height 734
click at [905, 419] on div "Jory (bis, [PERSON_NAME], [PERSON_NAME]) Add Card... 21124 Pienasiakashinnoitte…" at bounding box center [902, 450] width 154 height 734
click at [740, 421] on div "[PERSON_NAME] kanssa Add Card... 21134 Tuomo 3m€ 2027 vouch? --> Realistisen en…" at bounding box center [744, 450] width 154 height 734
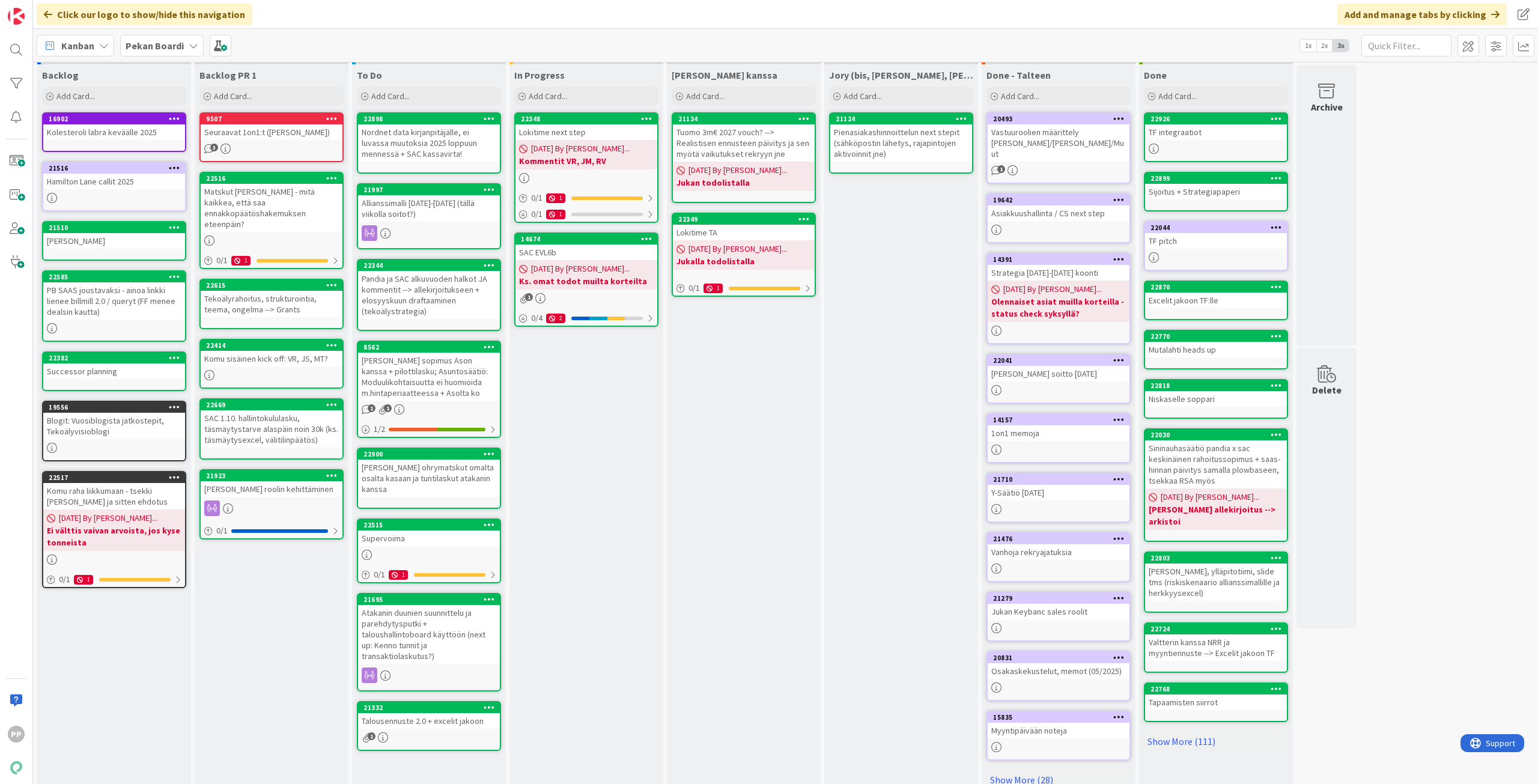
scroll to position [29, 0]
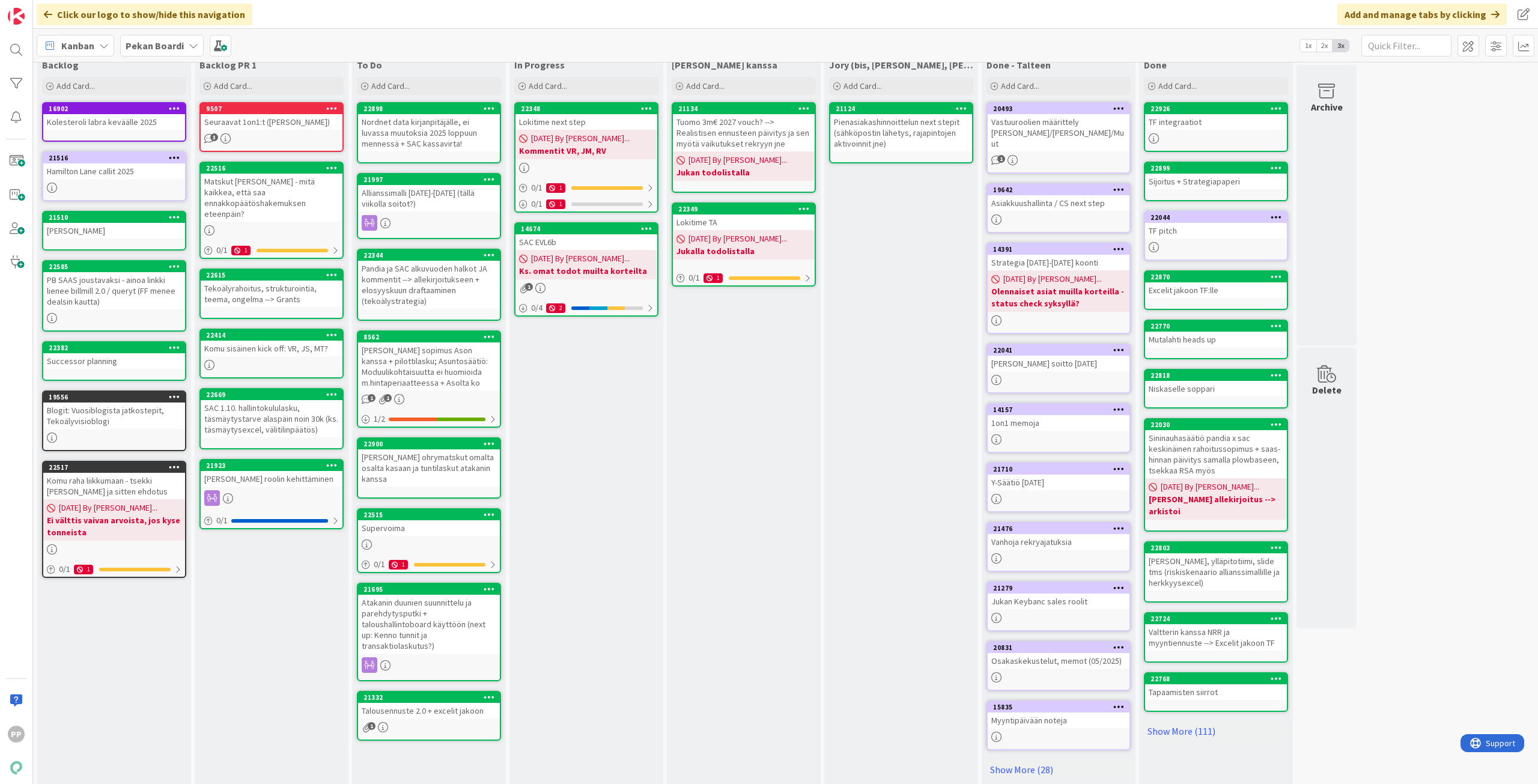
click at [299, 615] on div "Backlog PR 1 Add Card... 9507 Seuraavat 1on1:t ([PERSON_NAME], [PERSON_NAME]) 3…" at bounding box center [272, 421] width 154 height 734
drag, startPoint x: 762, startPoint y: 526, endPoint x: 776, endPoint y: 510, distance: 21.3
click at [762, 526] on div "[PERSON_NAME] kanssa Add Card... 21134 Tuomo 3m€ 2027 vouch? --> Realistisen en…" at bounding box center [744, 421] width 154 height 734
